Goal: Task Accomplishment & Management: Use online tool/utility

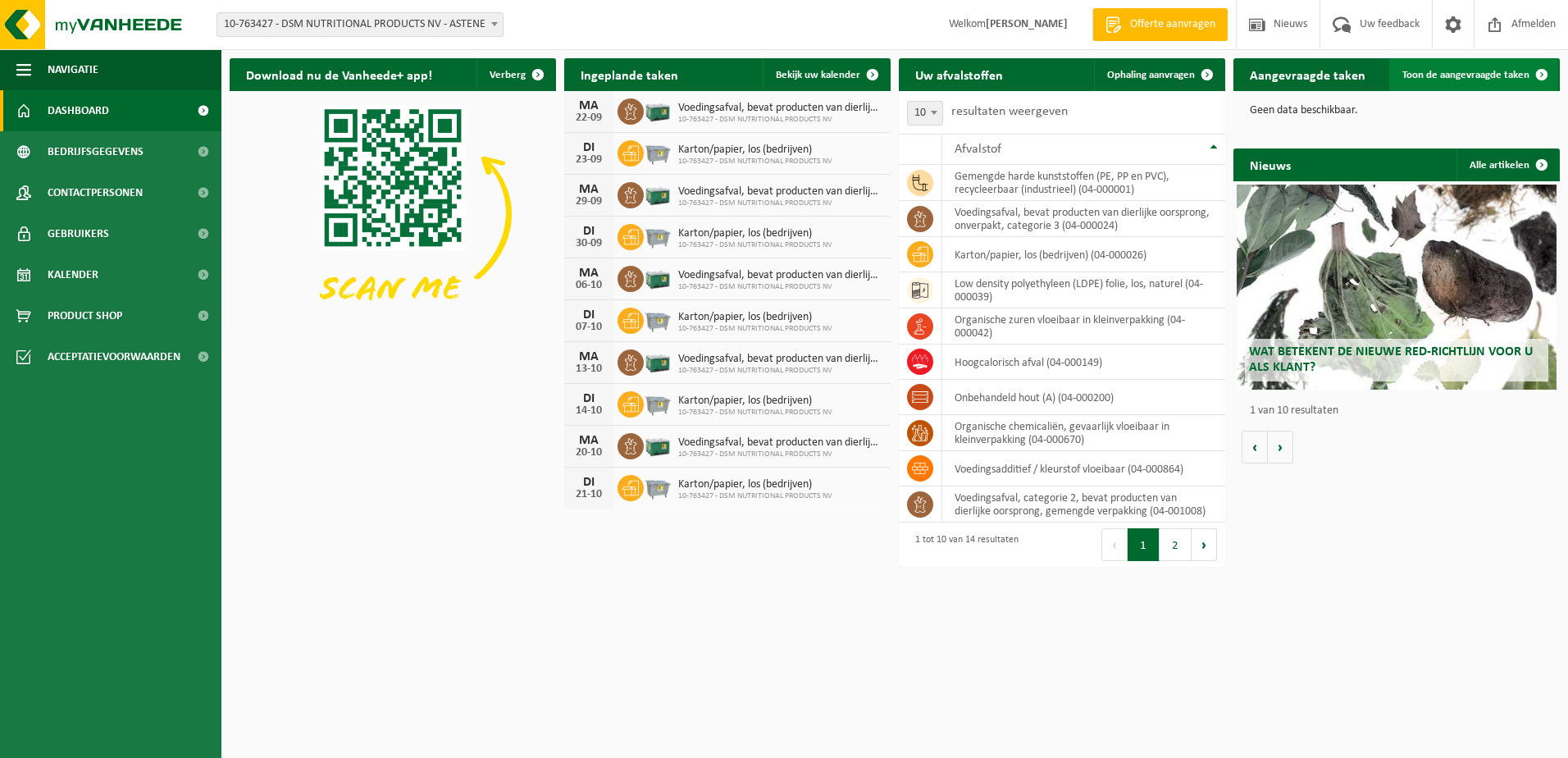
click at [1436, 70] on span "Toon de aangevraagde taken" at bounding box center [1466, 75] width 127 height 11
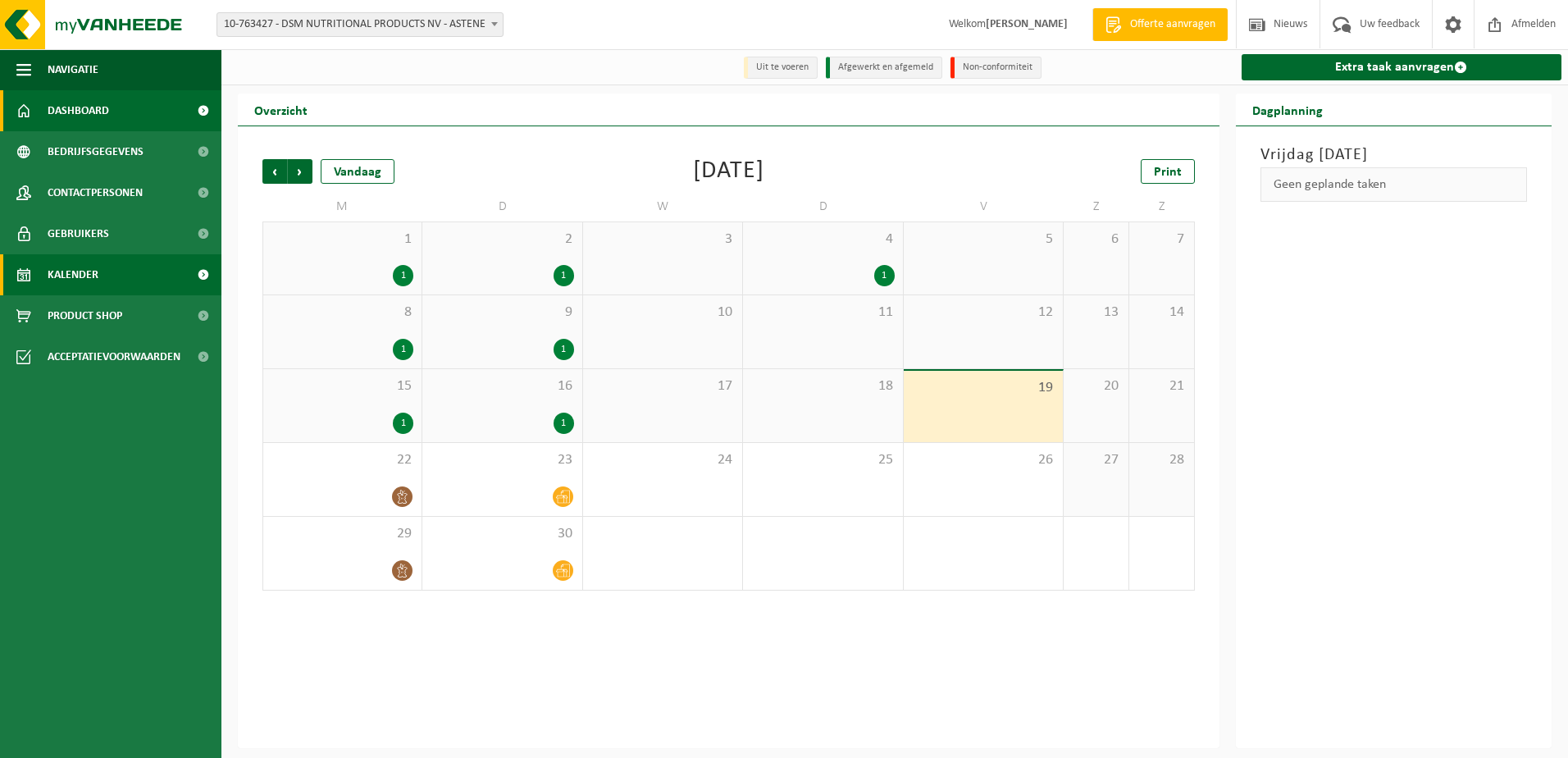
click at [100, 110] on span "Dashboard" at bounding box center [78, 110] width 61 height 41
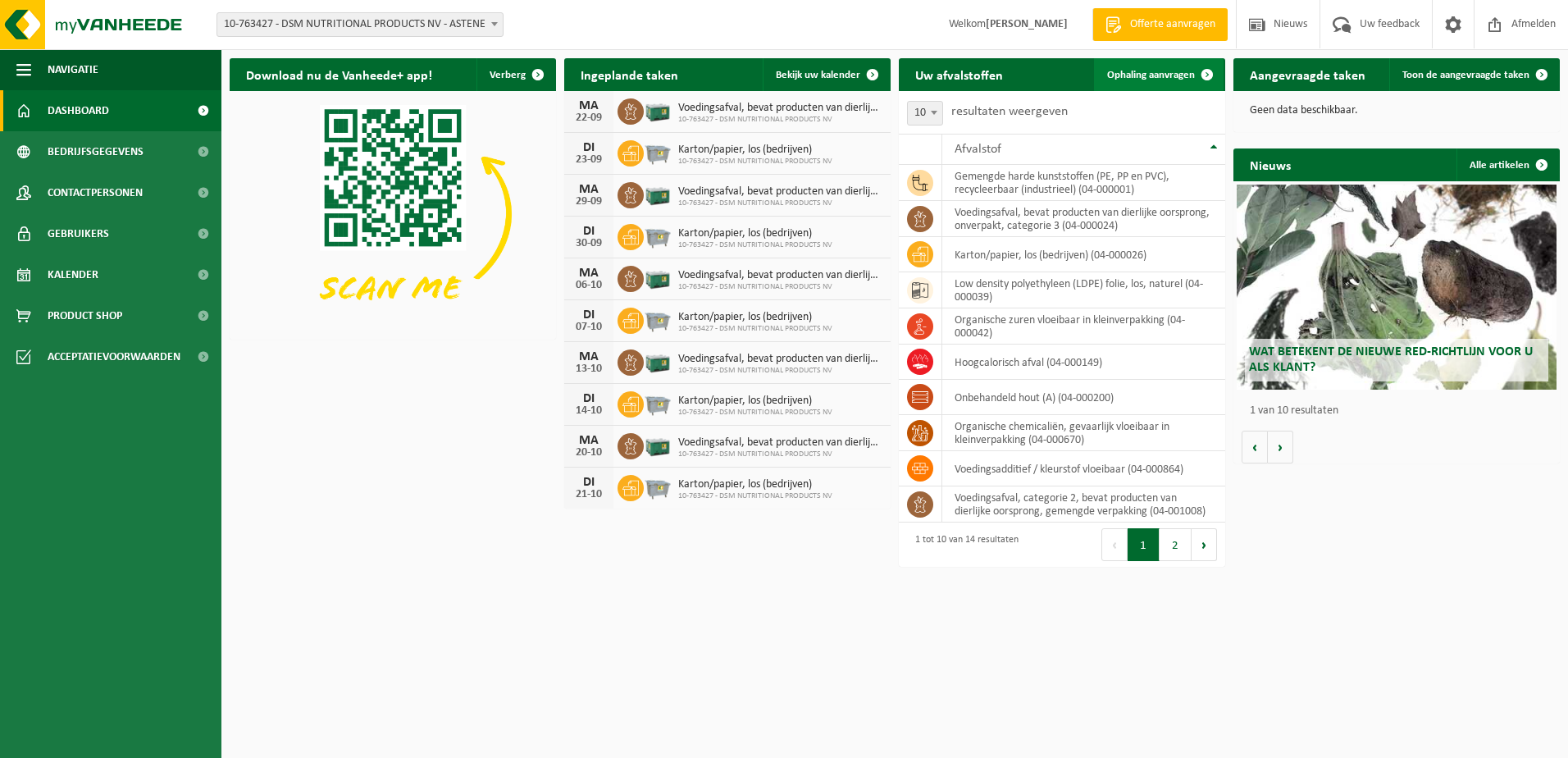
click at [1134, 79] on span "Ophaling aanvragen" at bounding box center [1151, 75] width 88 height 11
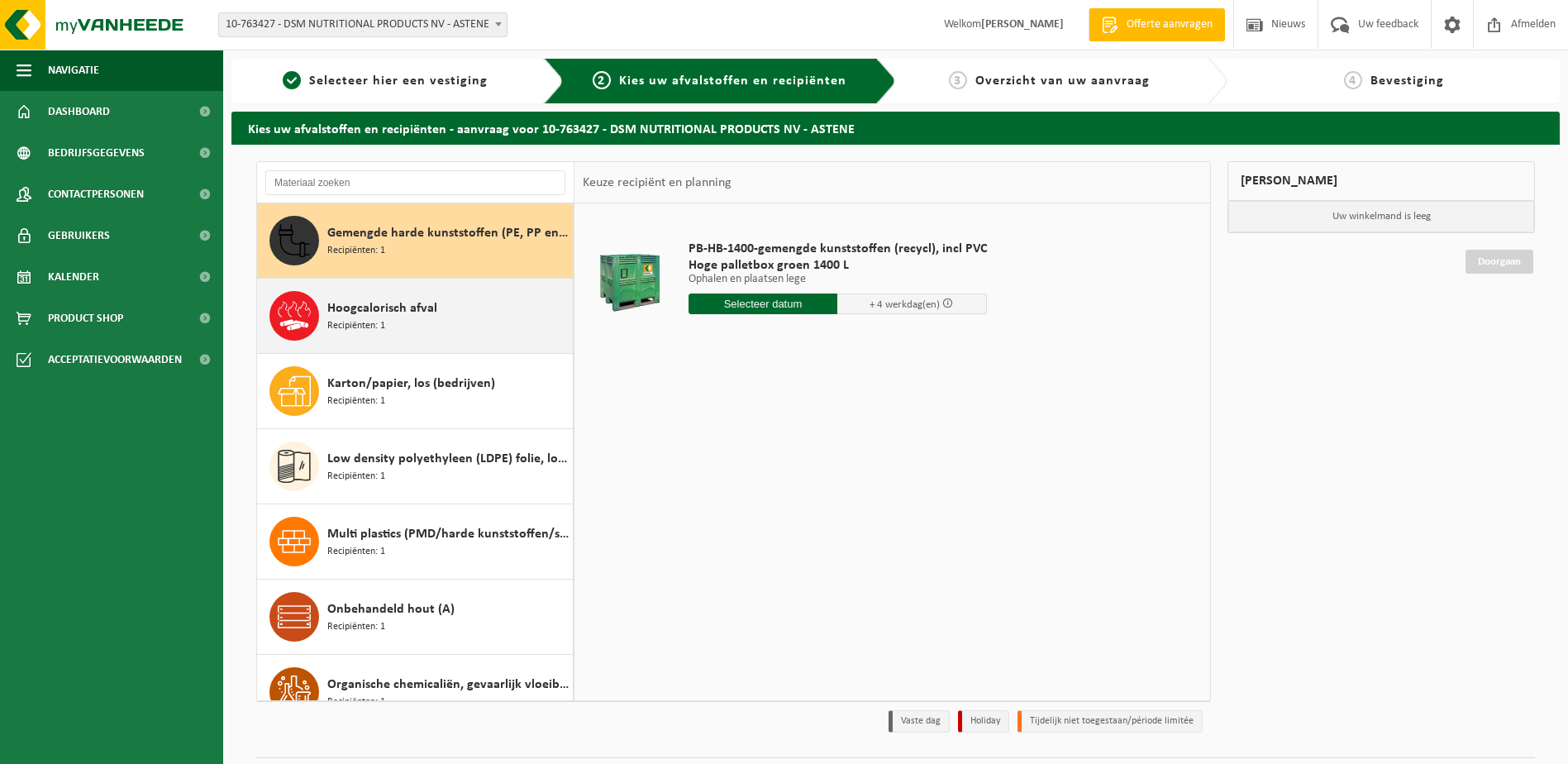
click at [435, 303] on div "Hoogcalorisch afval Recipiënten: 1" at bounding box center [448, 315] width 242 height 50
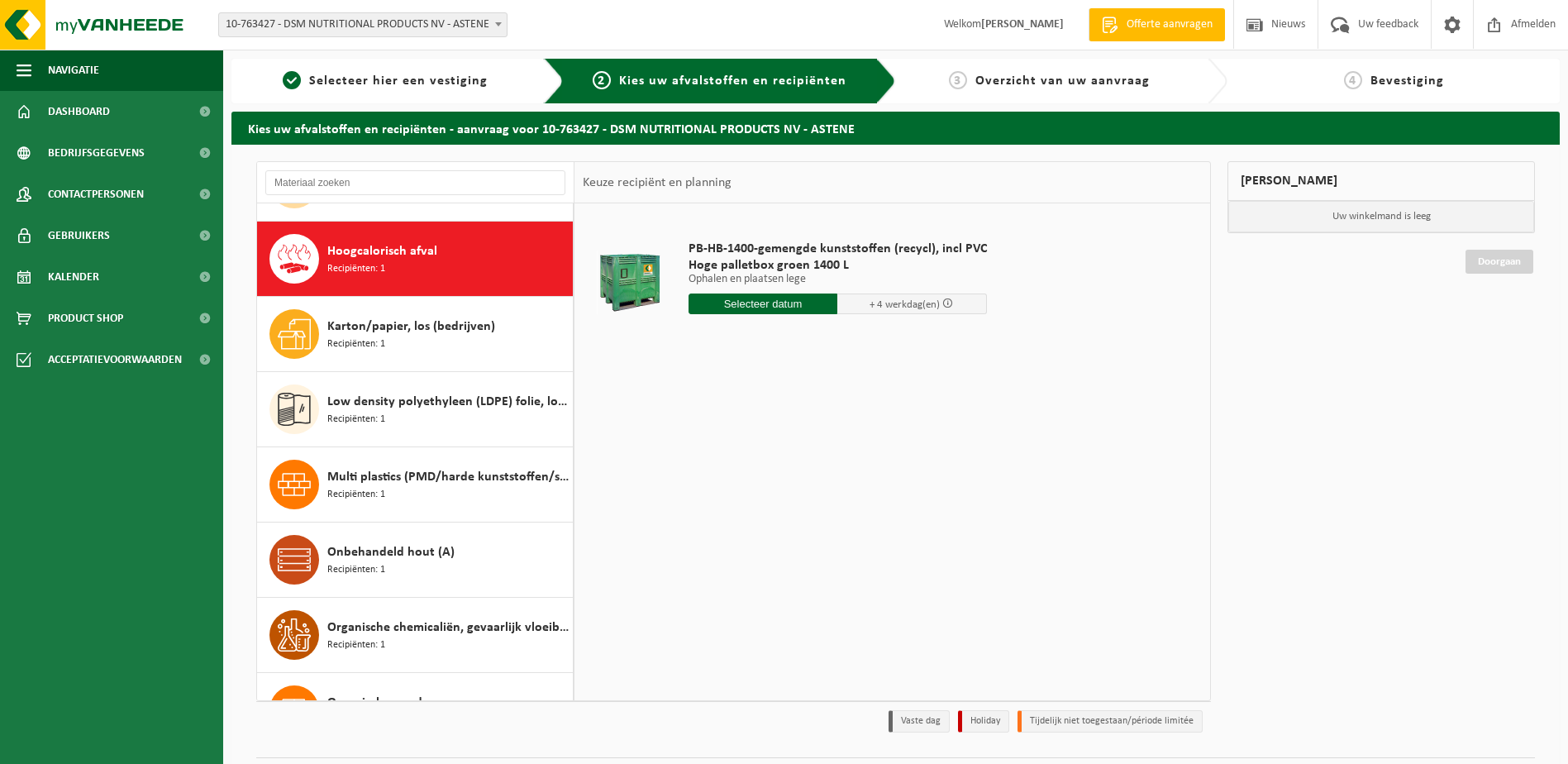
scroll to position [75, 0]
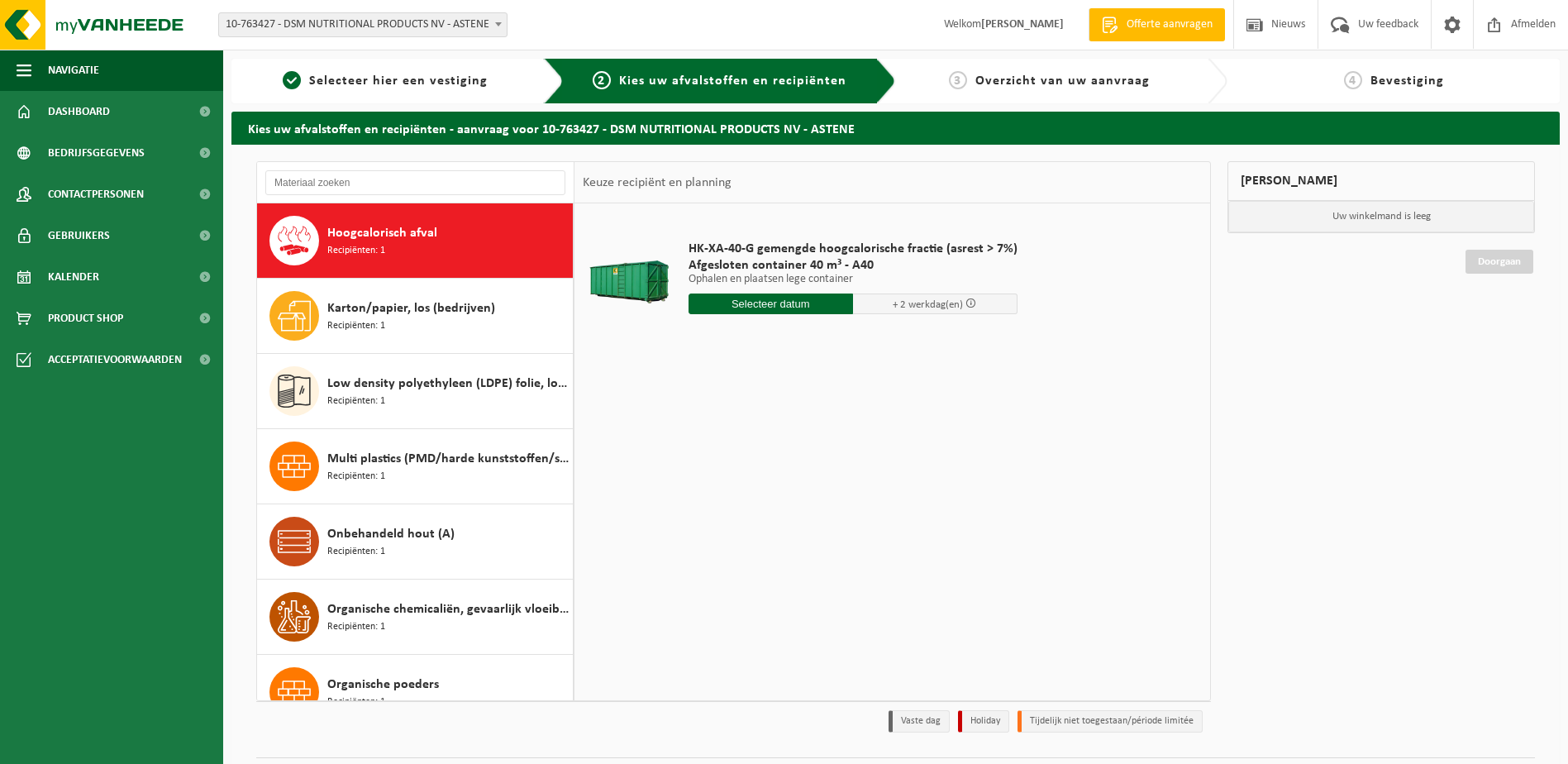
click at [775, 304] on input "text" at bounding box center [770, 303] width 165 height 21
click at [704, 478] on div "22" at bounding box center [703, 476] width 29 height 26
type input "Van 2025-09-22"
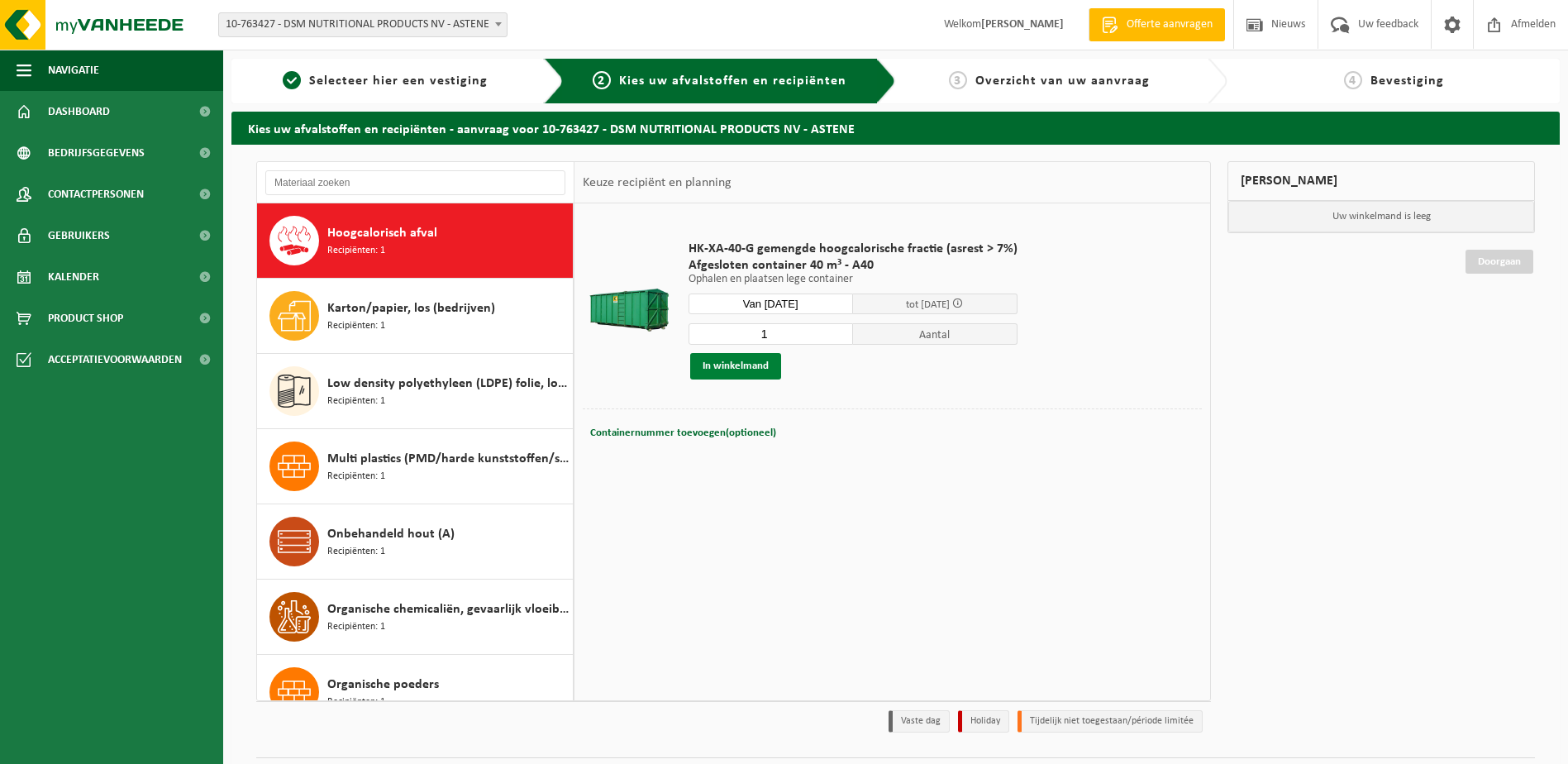
click at [746, 365] on button "In winkelmand" at bounding box center [735, 366] width 91 height 26
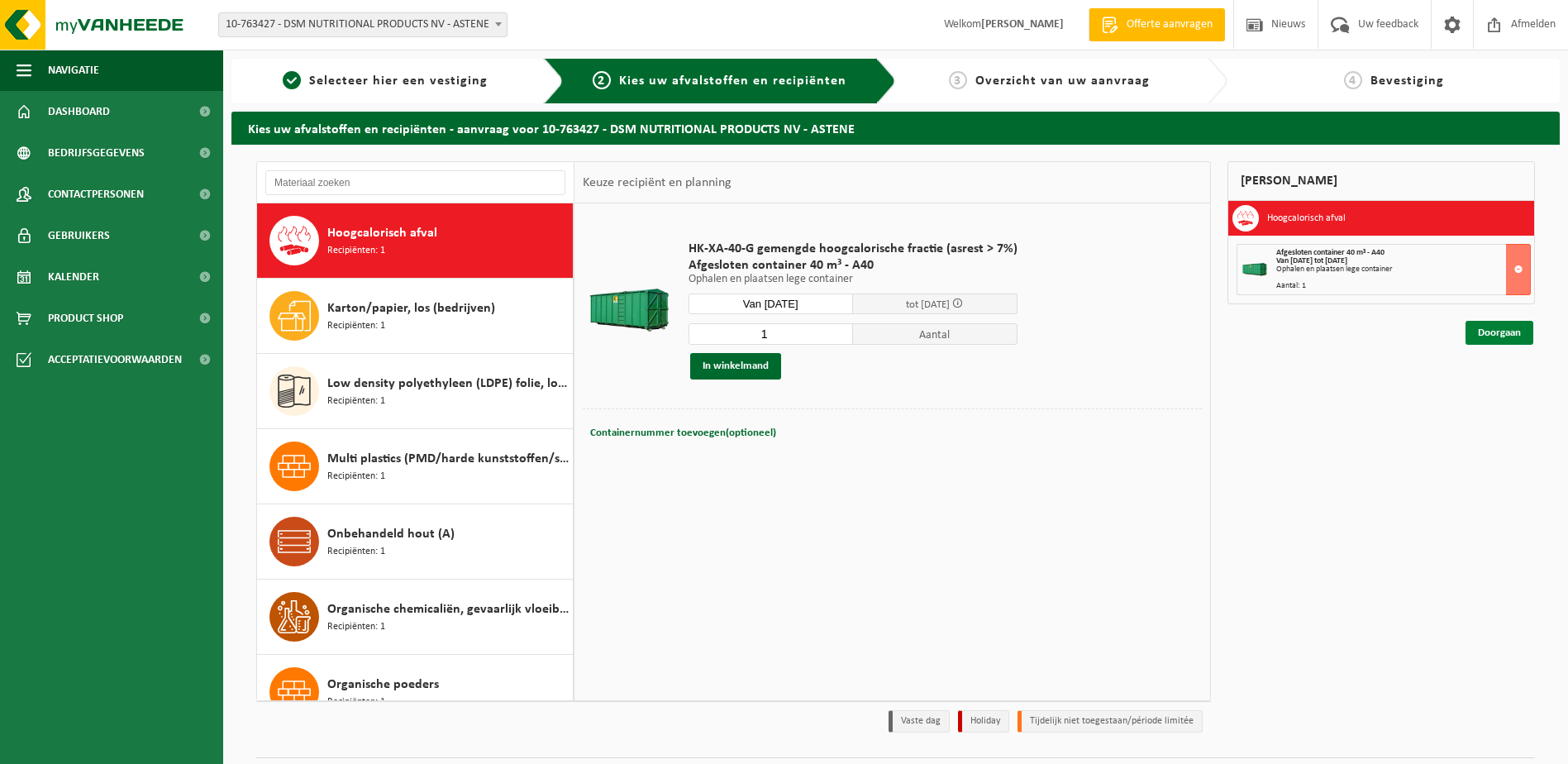
click at [1520, 331] on link "Doorgaan" at bounding box center [1499, 332] width 68 height 24
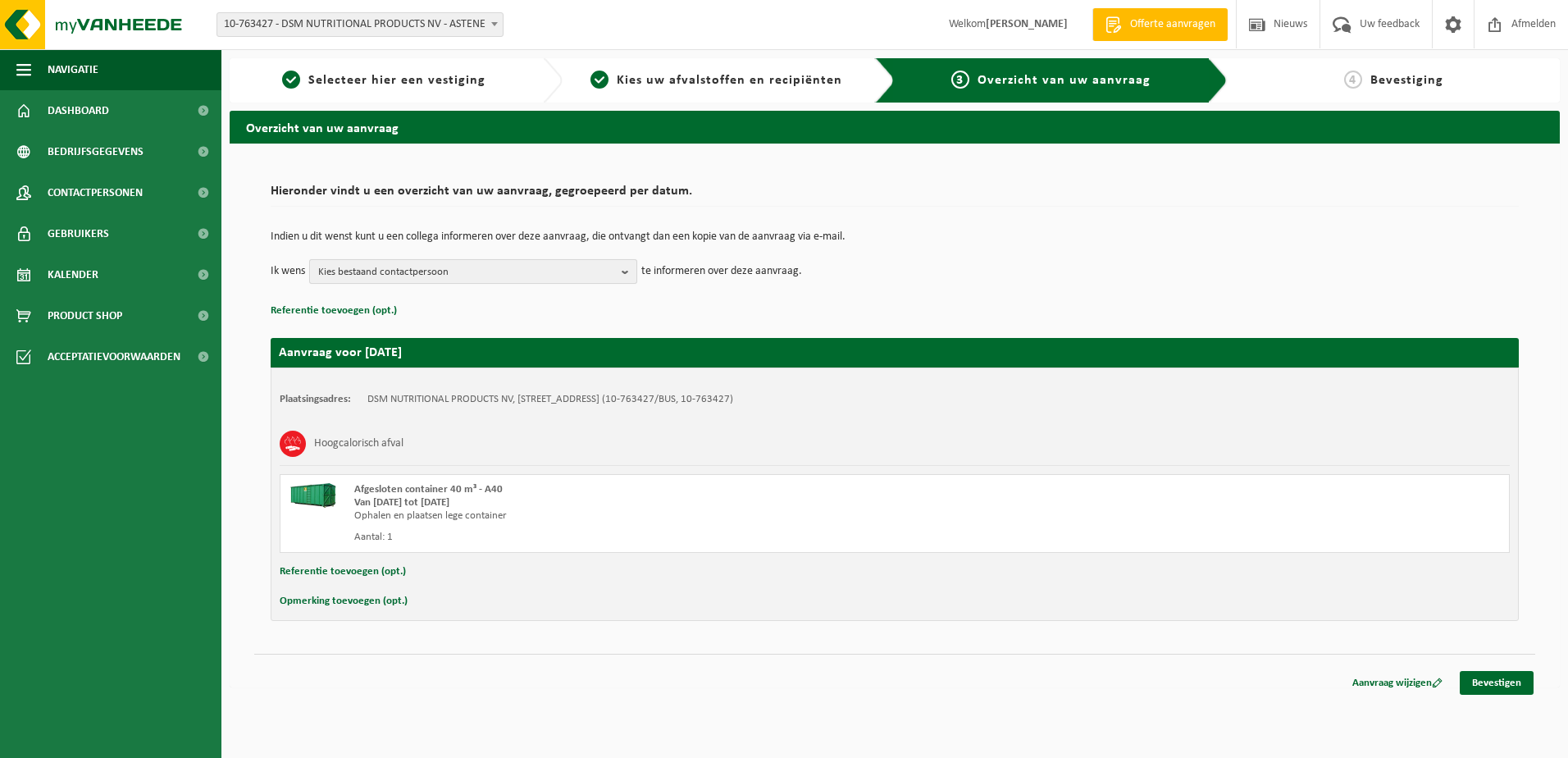
click at [612, 273] on span "Kies bestaand contactpersoon" at bounding box center [466, 271] width 297 height 24
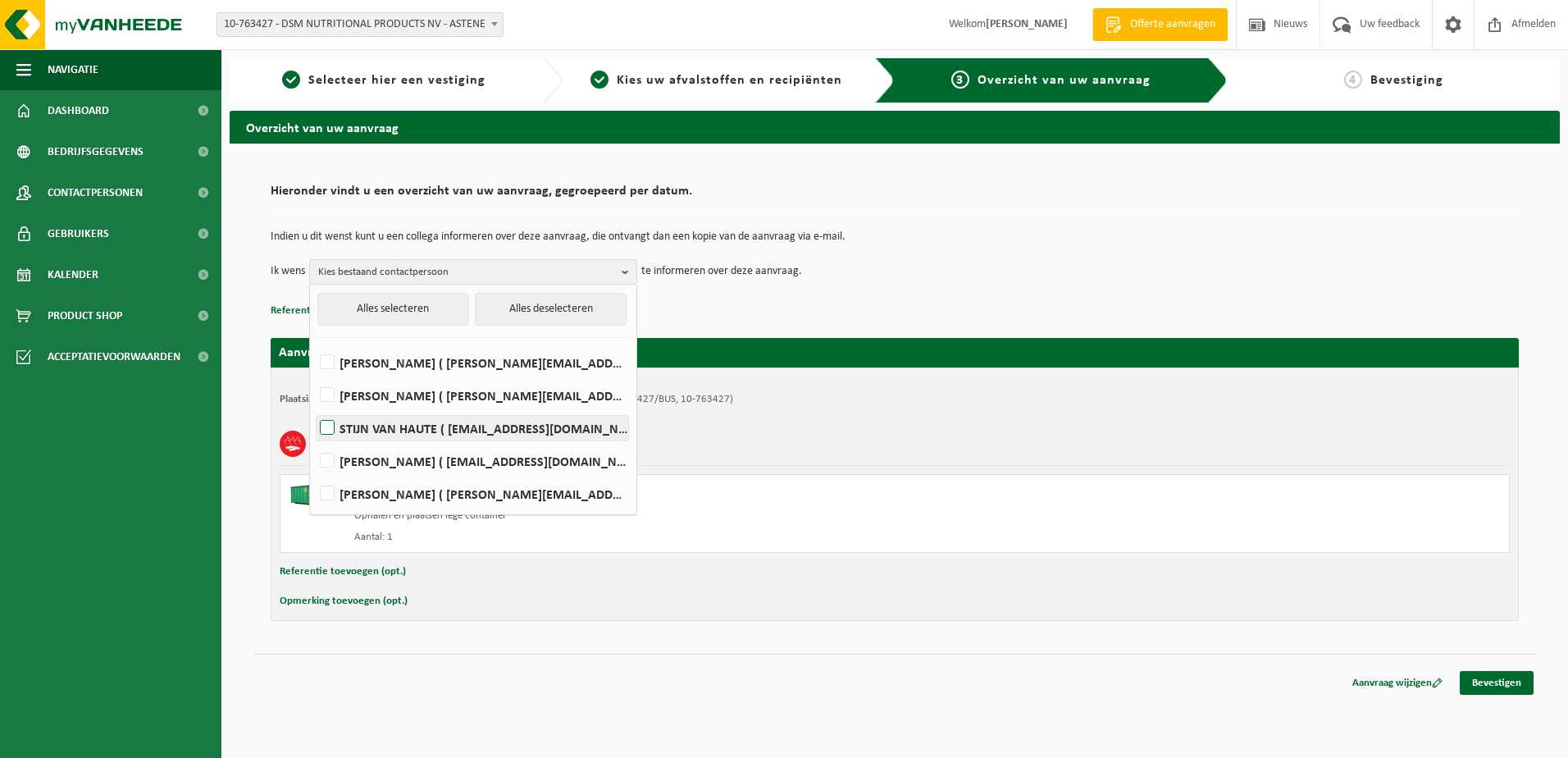
click at [453, 423] on label "STIJN VAN HAUTE ( [EMAIL_ADDRESS][DOMAIN_NAME] )" at bounding box center [472, 427] width 312 height 24
click at [314, 408] on input "STIJN VAN HAUTE ( [EMAIL_ADDRESS][DOMAIN_NAME] )" at bounding box center [314, 407] width 1 height 1
checkbox input "true"
click at [426, 458] on label "Peter Van Hoe ( deinze.warehouse@dsm.com )" at bounding box center [472, 460] width 312 height 24
click at [314, 440] on input "Peter Van Hoe ( deinze.warehouse@dsm.com )" at bounding box center [314, 439] width 1 height 1
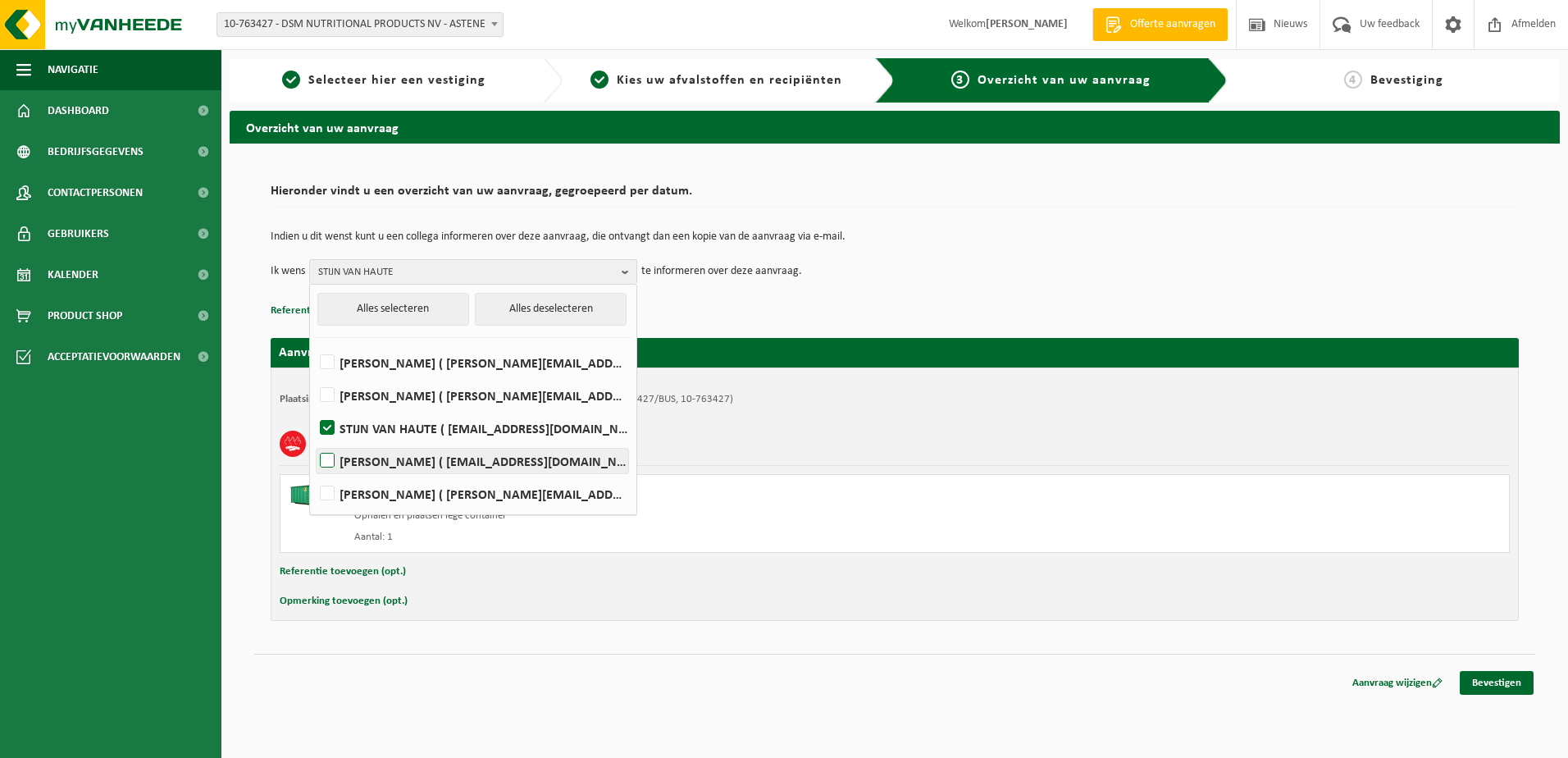
checkbox input "true"
click at [1512, 686] on link "Bevestigen" at bounding box center [1497, 683] width 74 height 23
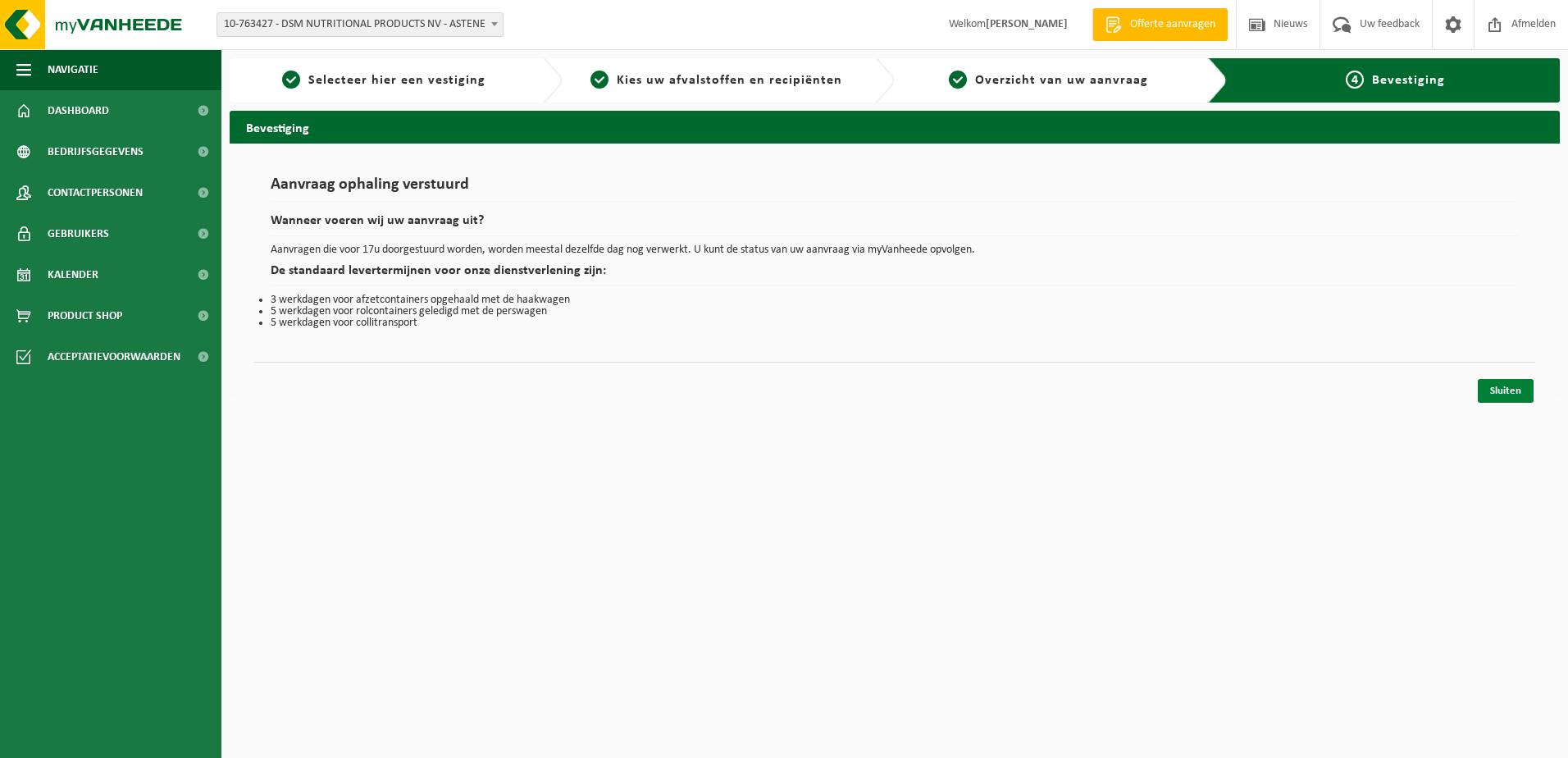
click at [1502, 390] on link "Sluiten" at bounding box center [1506, 391] width 56 height 23
